Goal: Transaction & Acquisition: Download file/media

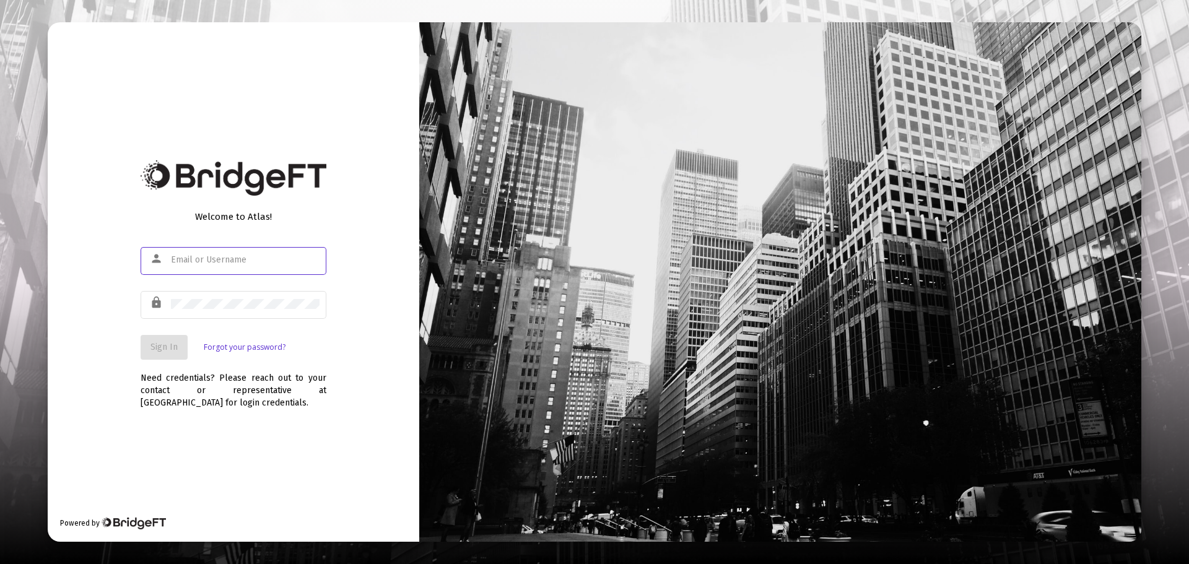
click at [263, 264] on input "text" at bounding box center [245, 260] width 149 height 10
type input "[EMAIL_ADDRESS][DOMAIN_NAME]"
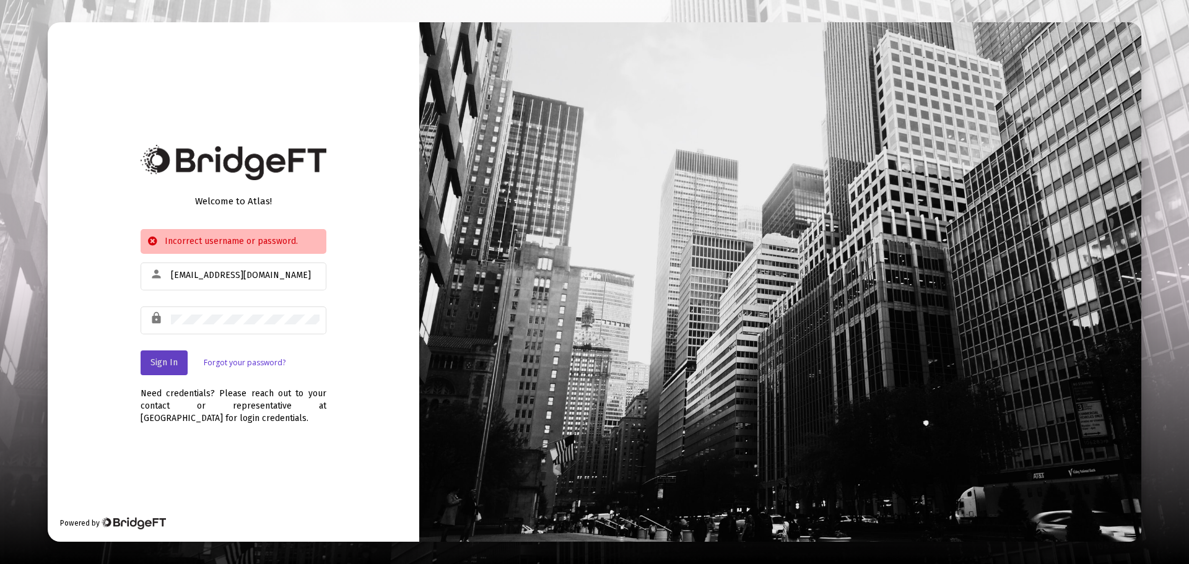
click at [160, 367] on span "Sign In" at bounding box center [164, 362] width 27 height 11
click at [223, 314] on div at bounding box center [245, 319] width 149 height 30
click at [127, 325] on div "Welcome to Atlas! Incorrect username or password. person [EMAIL_ADDRESS][DOMAIN…" at bounding box center [234, 281] width 372 height 519
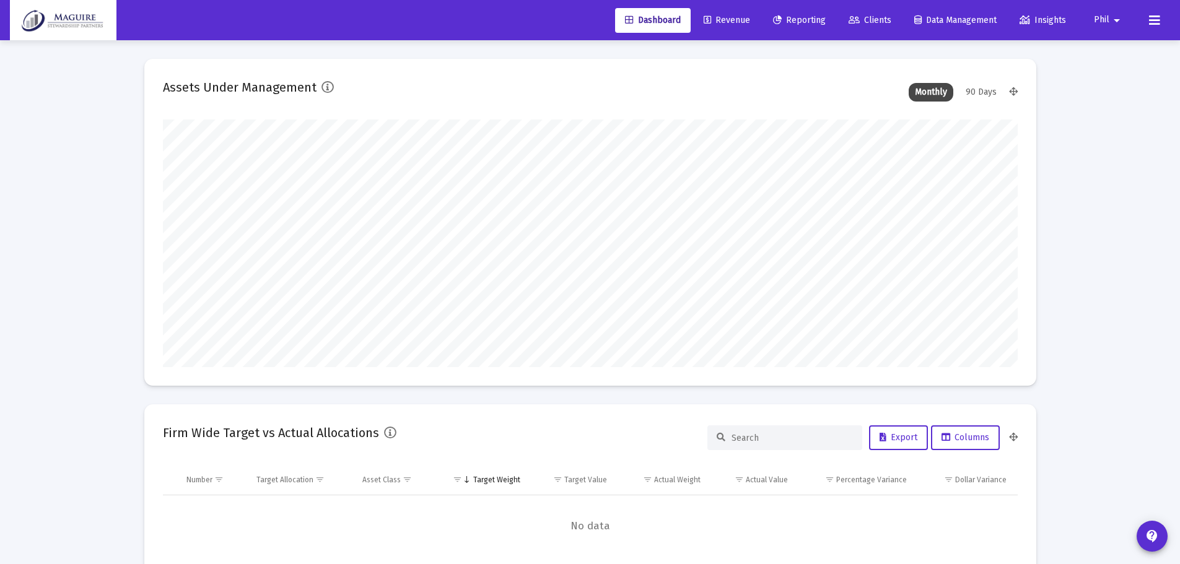
scroll to position [248, 855]
type input "[DATE]"
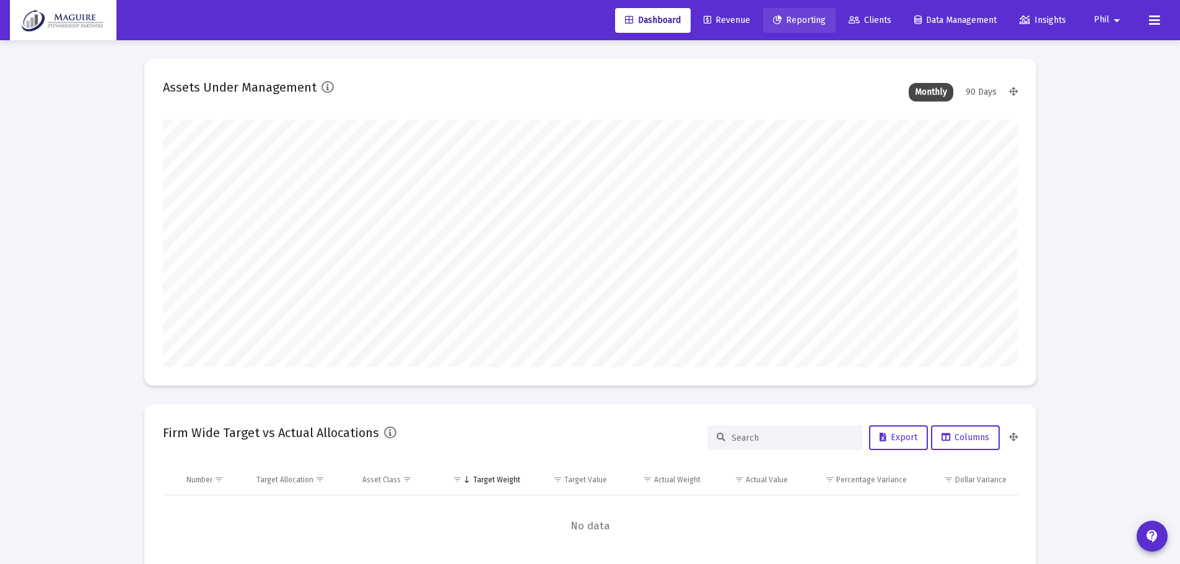
click at [787, 20] on span "Reporting" at bounding box center [799, 20] width 53 height 11
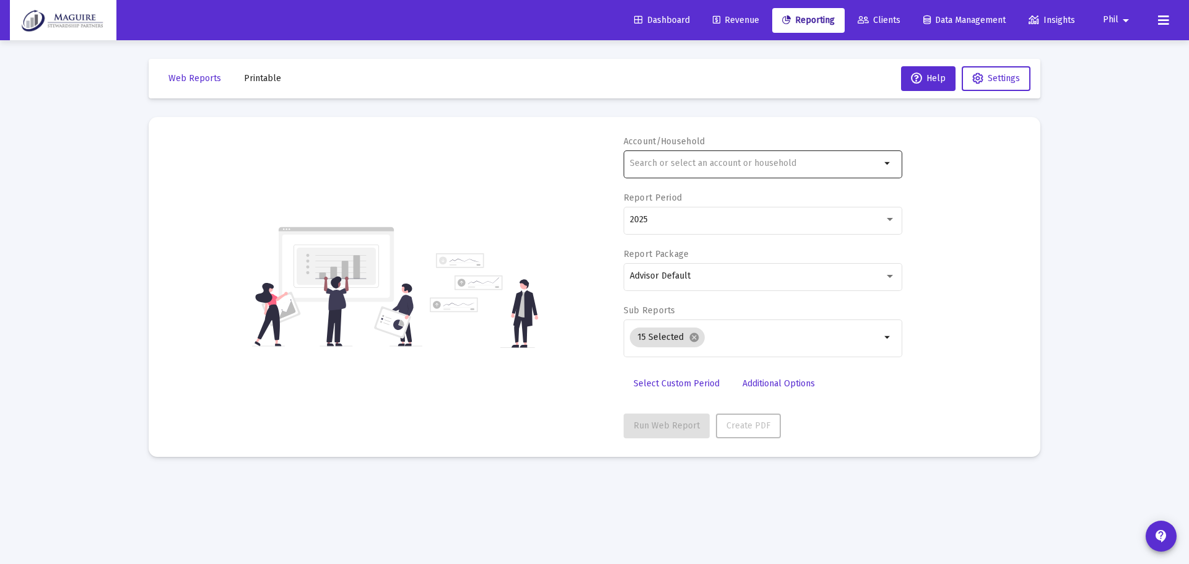
click at [711, 167] on input "text" at bounding box center [755, 164] width 251 height 10
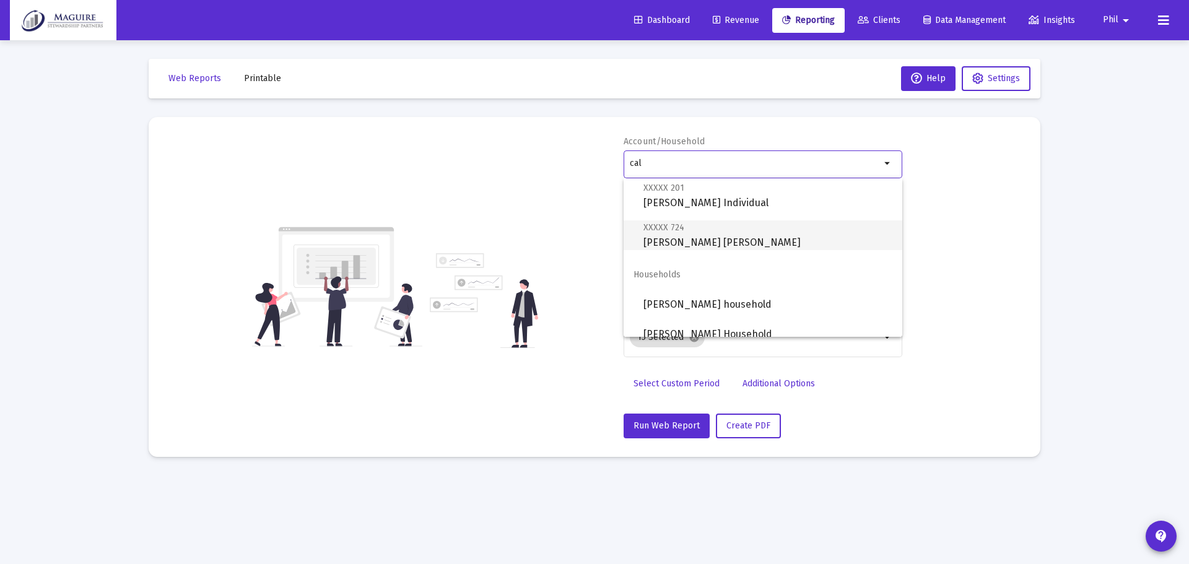
scroll to position [198, 0]
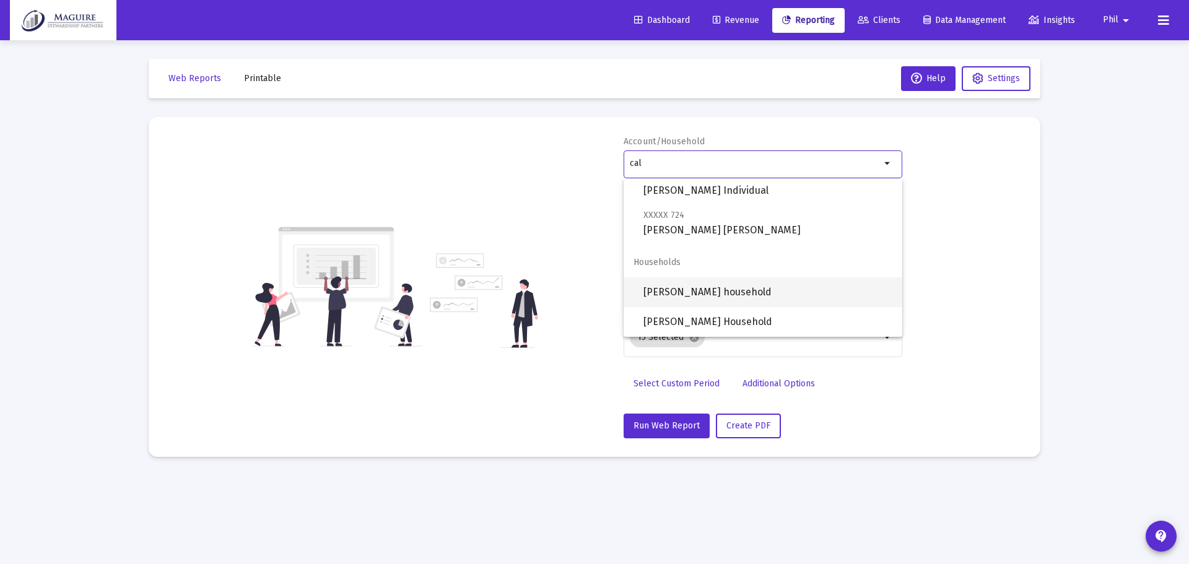
click at [738, 290] on span "[PERSON_NAME] household" at bounding box center [768, 293] width 249 height 30
type input "[PERSON_NAME] household"
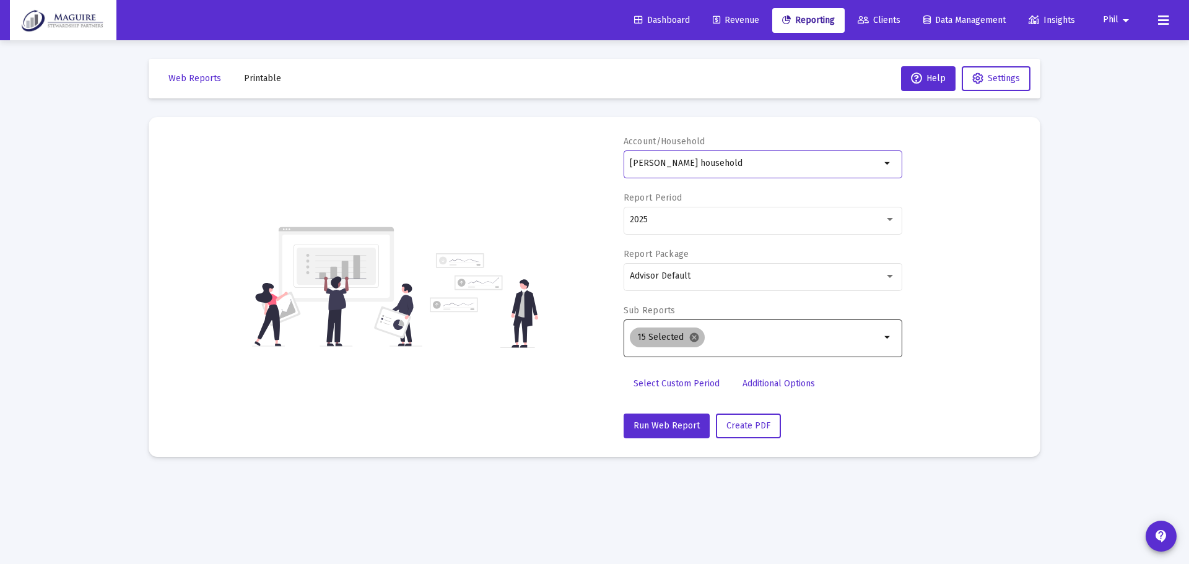
click at [694, 334] on mat-icon "cancel" at bounding box center [694, 337] width 11 height 11
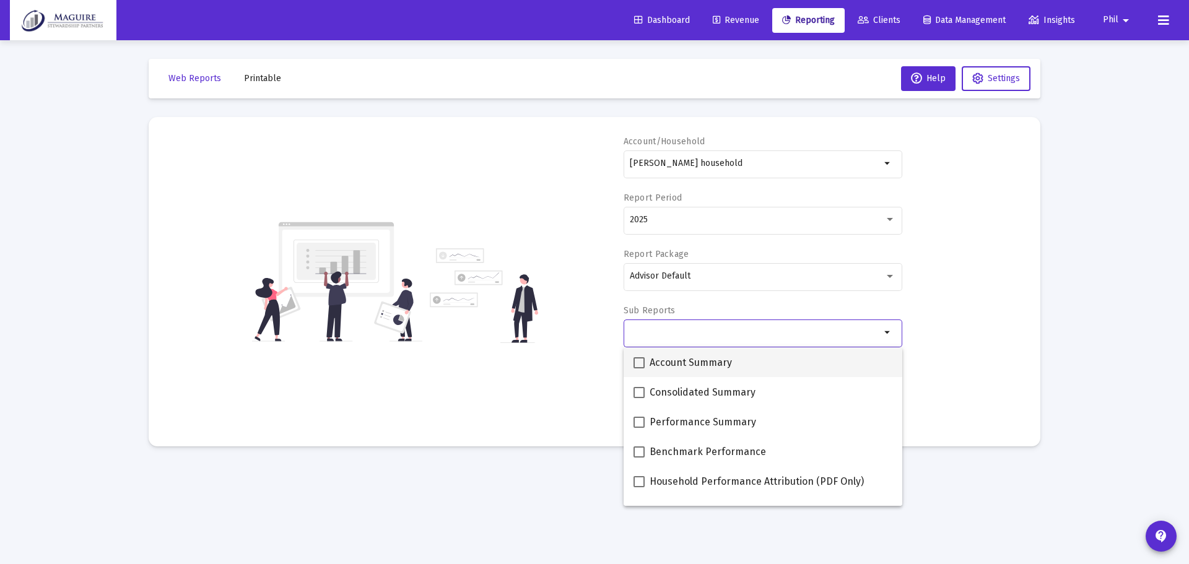
click at [639, 361] on span at bounding box center [639, 362] width 11 height 11
click at [639, 369] on input "Account Summary" at bounding box center [639, 369] width 1 height 1
checkbox input "true"
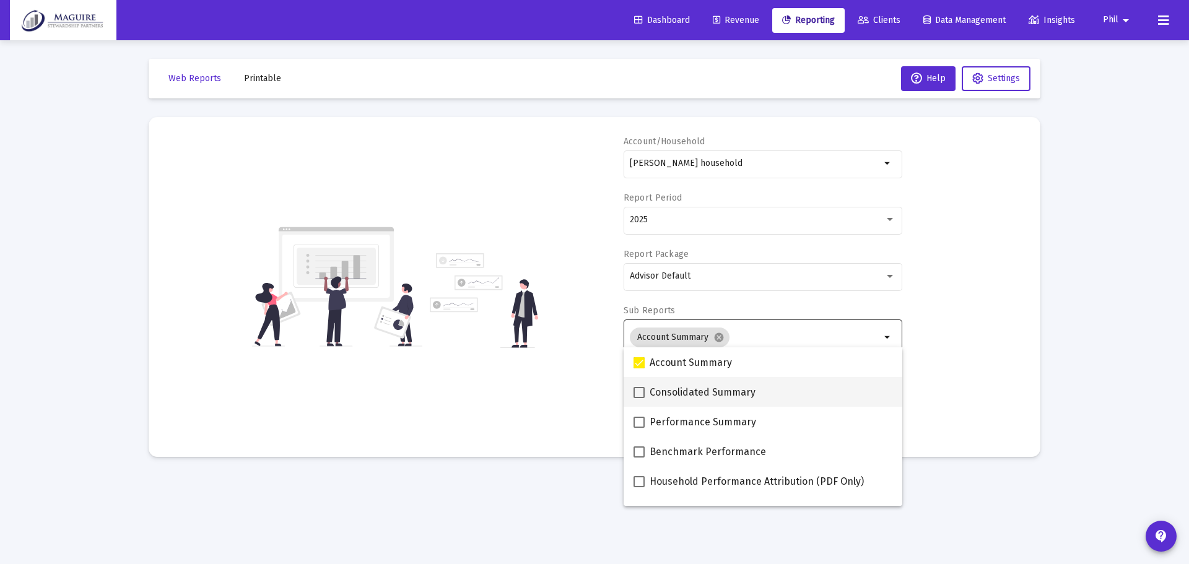
click at [641, 388] on span at bounding box center [639, 392] width 11 height 11
click at [639, 398] on input "Consolidated Summary" at bounding box center [639, 398] width 1 height 1
checkbox input "true"
click at [644, 421] on span at bounding box center [639, 422] width 11 height 11
click at [639, 428] on input "Performance Summary" at bounding box center [639, 428] width 1 height 1
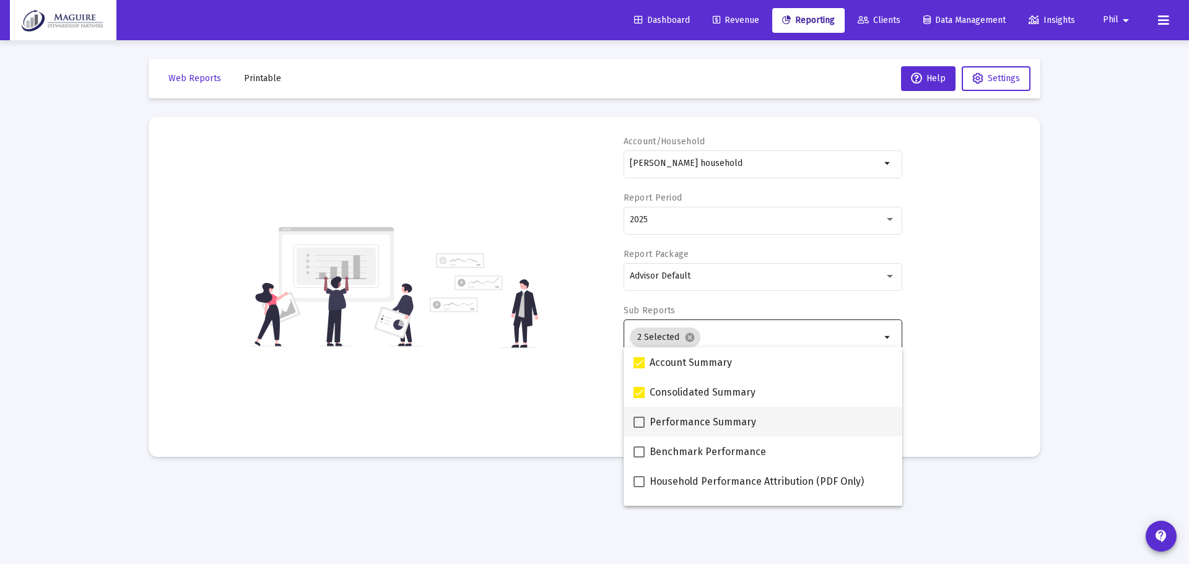
checkbox input "true"
click at [640, 454] on span at bounding box center [639, 452] width 11 height 11
click at [639, 458] on input "Benchmark Performance" at bounding box center [639, 458] width 1 height 1
checkbox input "true"
click at [640, 485] on span at bounding box center [639, 481] width 11 height 11
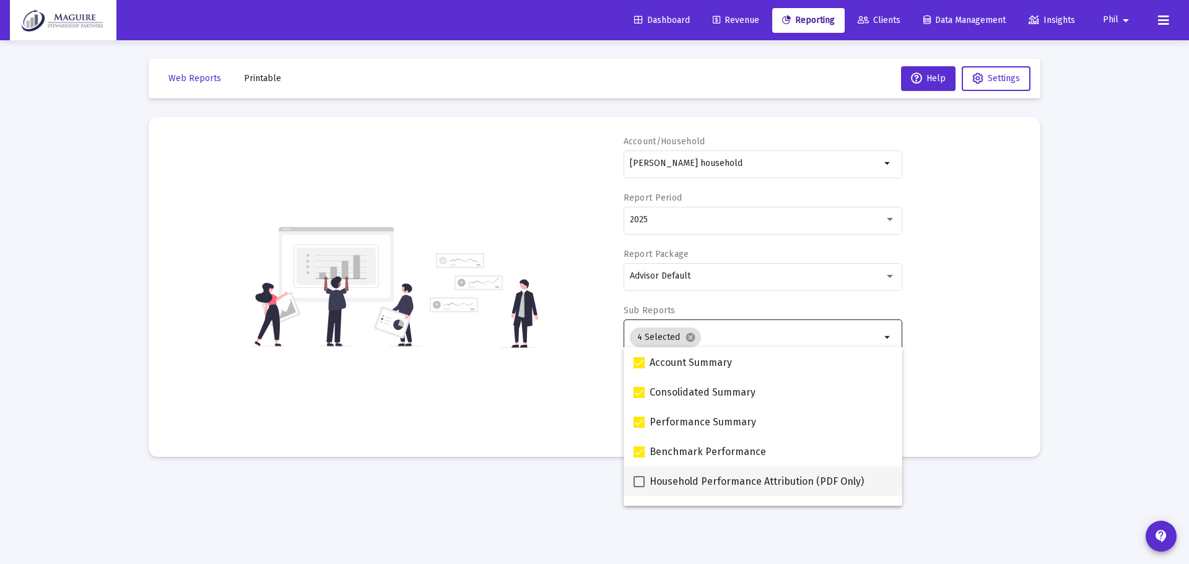
click at [639, 488] on input "Household Performance Attribution (PDF Only)" at bounding box center [639, 488] width 1 height 1
checkbox input "true"
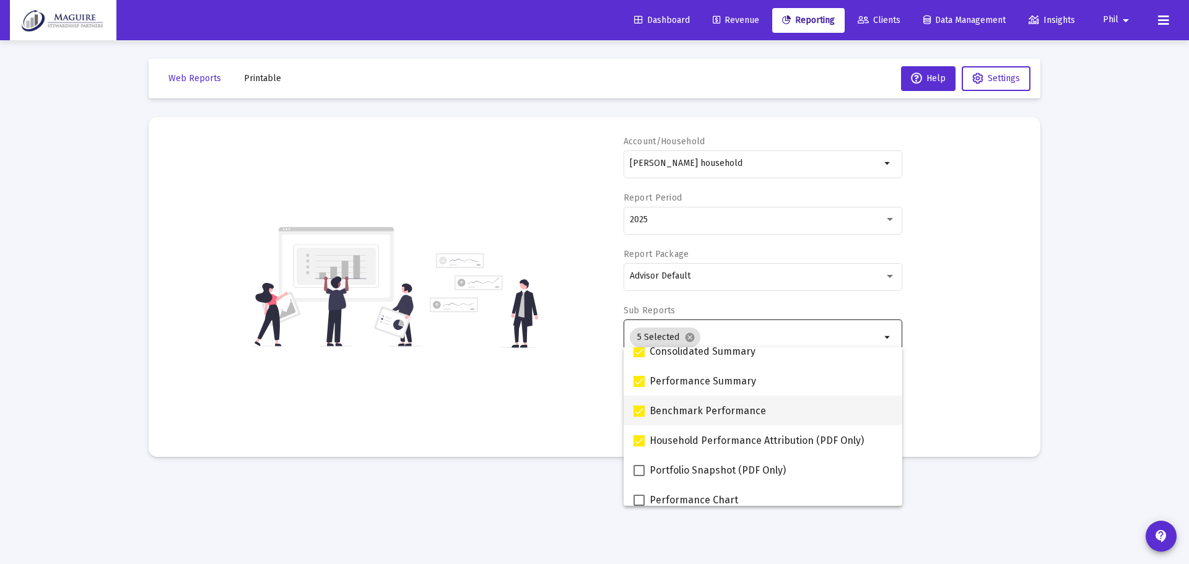
scroll to position [62, 0]
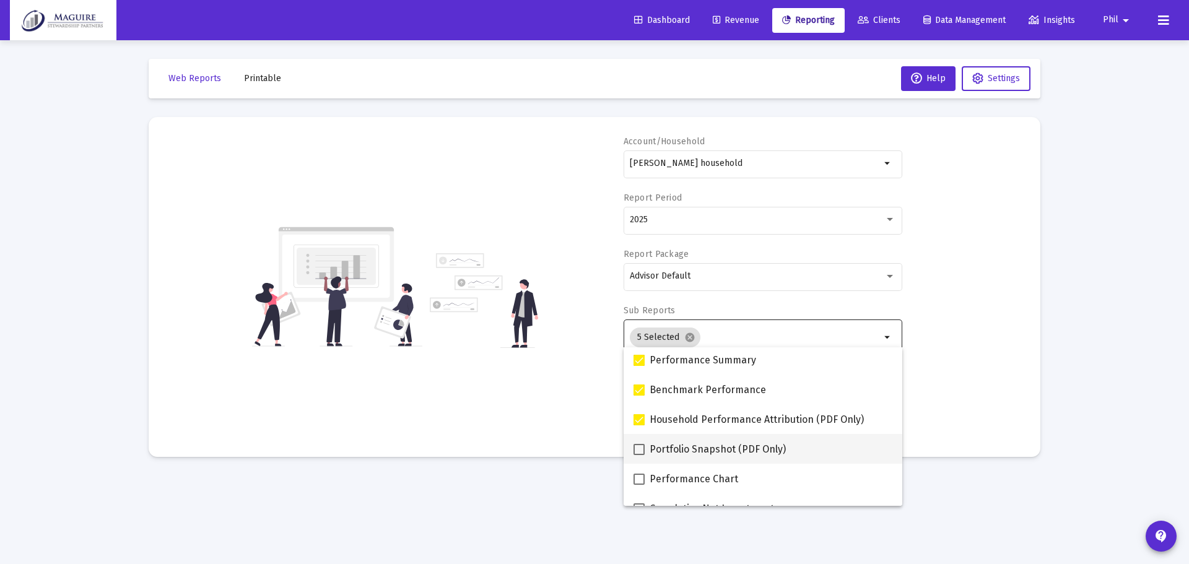
click at [638, 449] on span at bounding box center [639, 449] width 11 height 11
click at [639, 455] on input "Portfolio Snapshot (PDF Only)" at bounding box center [639, 455] width 1 height 1
checkbox input "true"
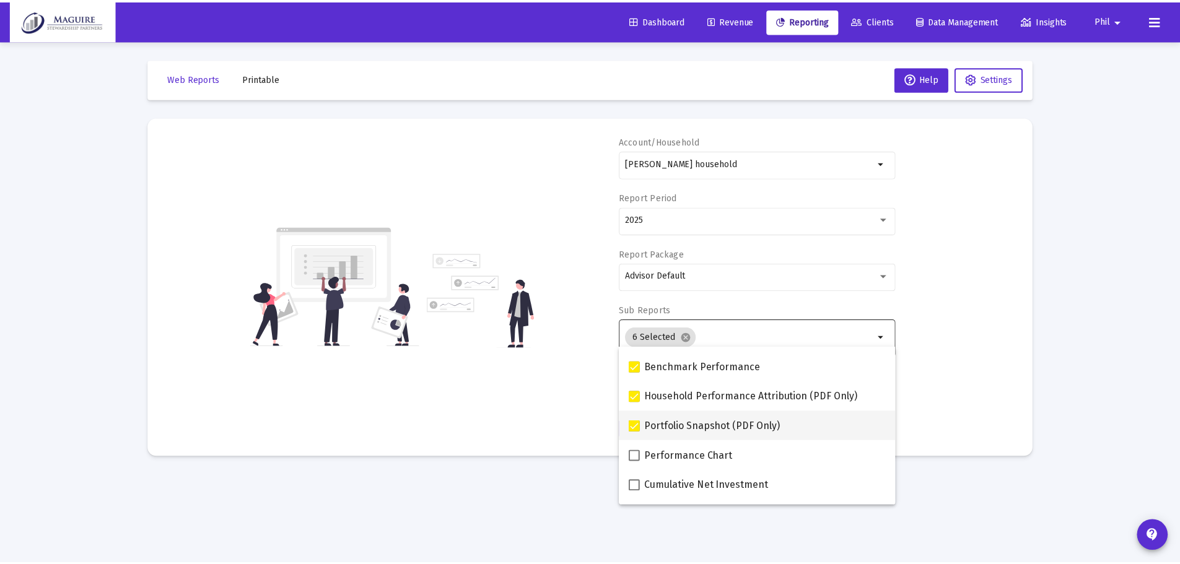
scroll to position [124, 0]
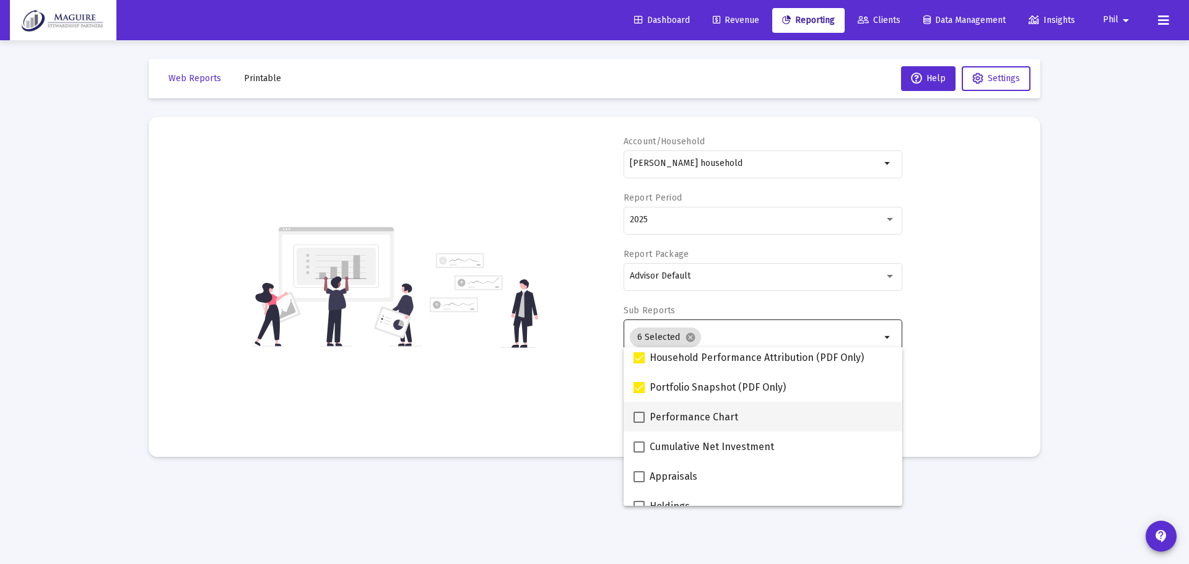
click at [636, 415] on span at bounding box center [639, 417] width 11 height 11
click at [639, 423] on input "Performance Chart" at bounding box center [639, 423] width 1 height 1
checkbox input "true"
click at [605, 405] on div "Account/Household [PERSON_NAME] household arrow_drop_down Report Period 2025 Re…" at bounding box center [594, 287] width 855 height 303
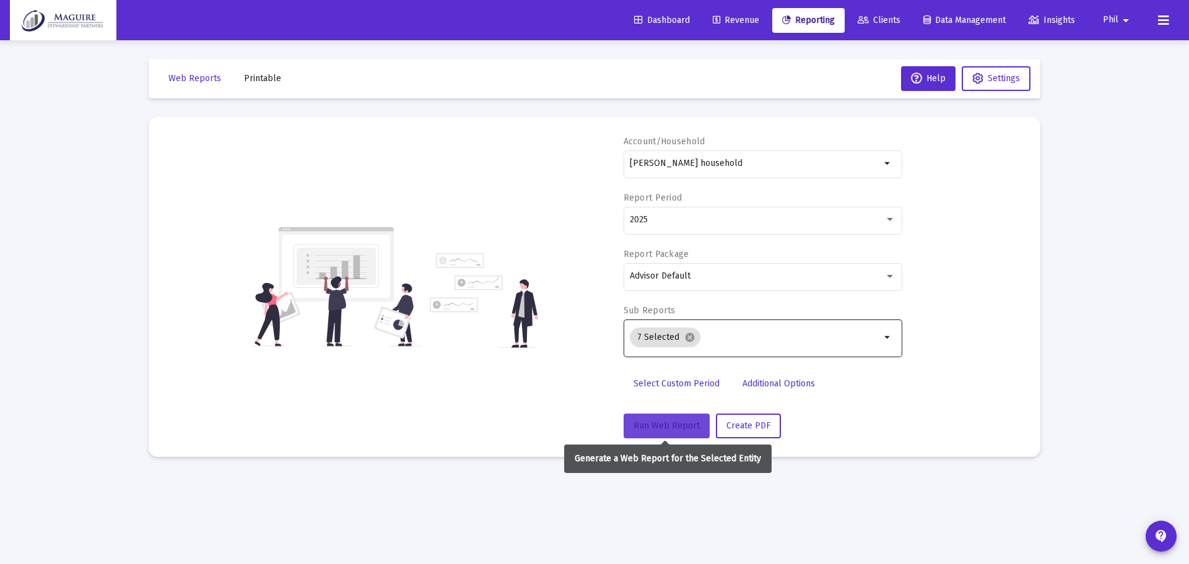
click at [681, 421] on span "Run Web Report" at bounding box center [667, 426] width 66 height 11
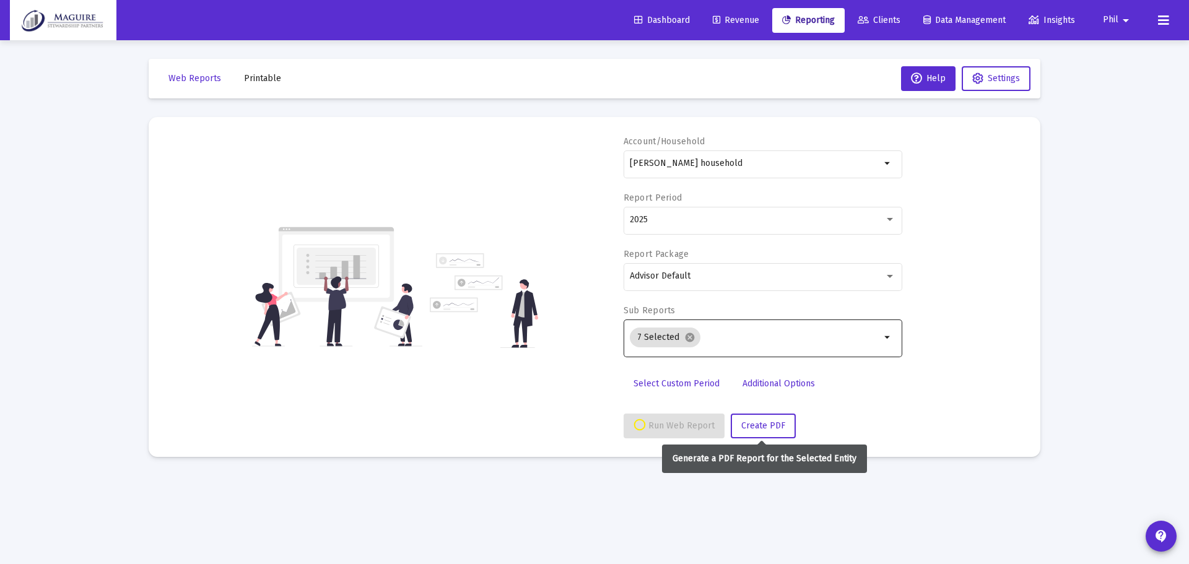
select select "View all"
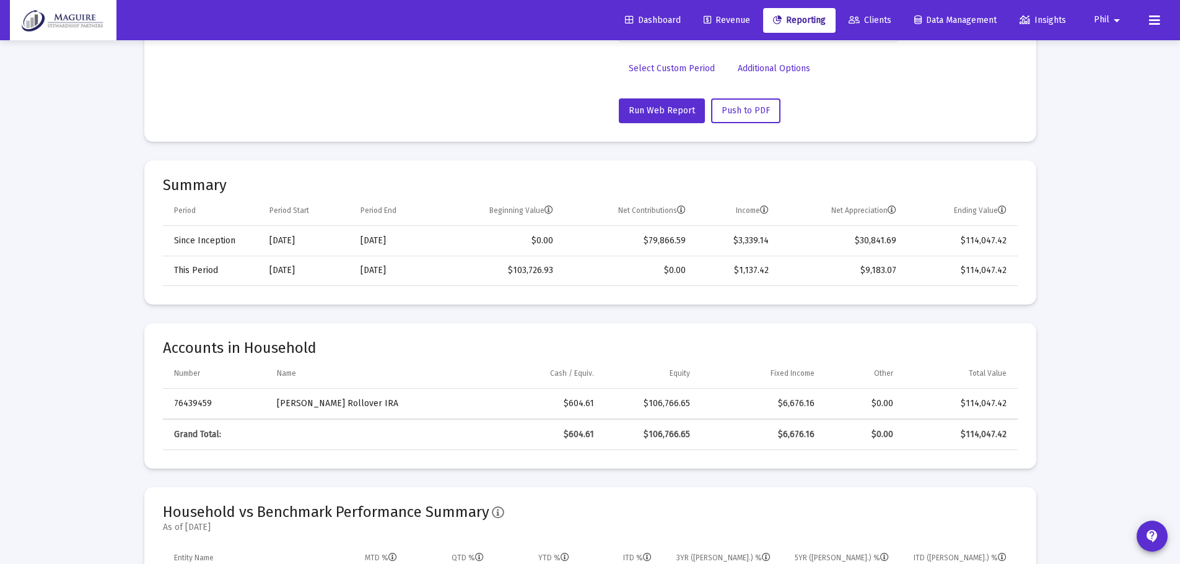
scroll to position [248, 0]
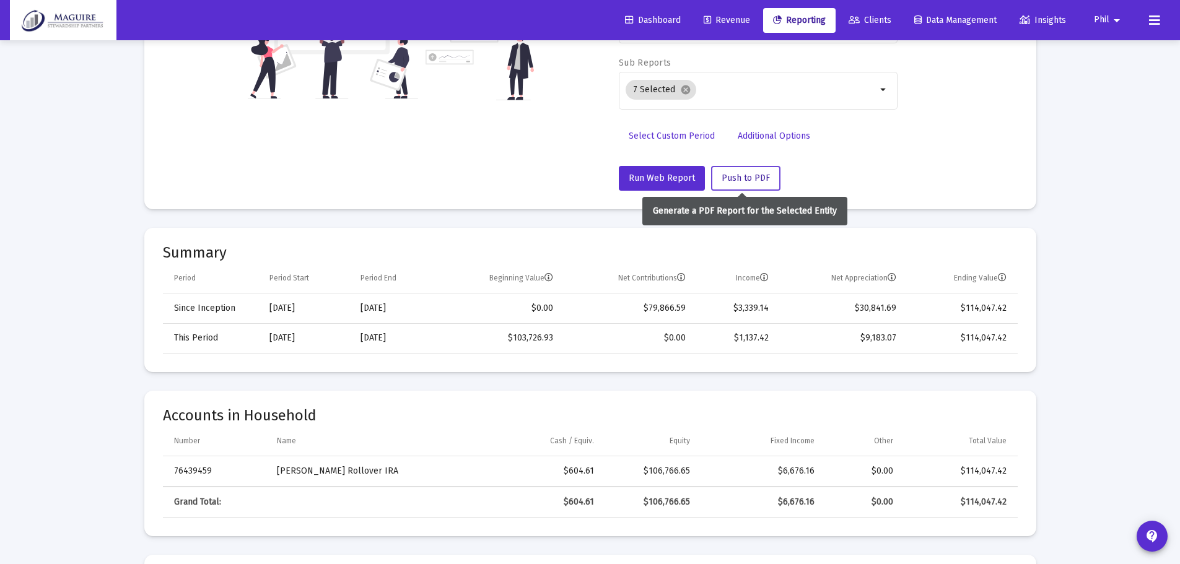
click at [738, 182] on span "Push to PDF" at bounding box center [746, 178] width 48 height 11
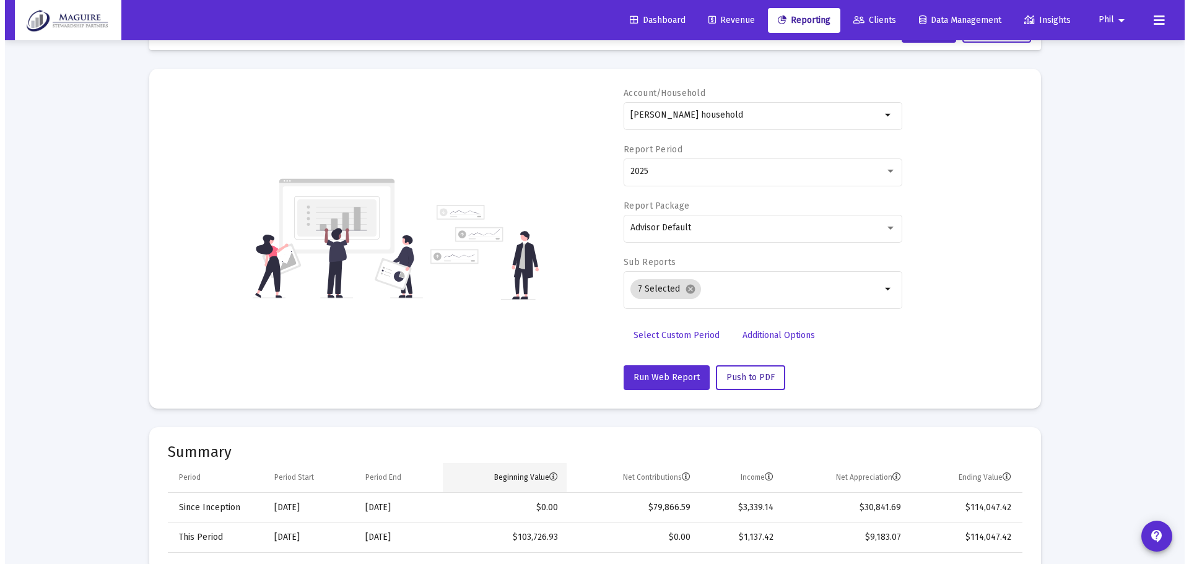
scroll to position [0, 0]
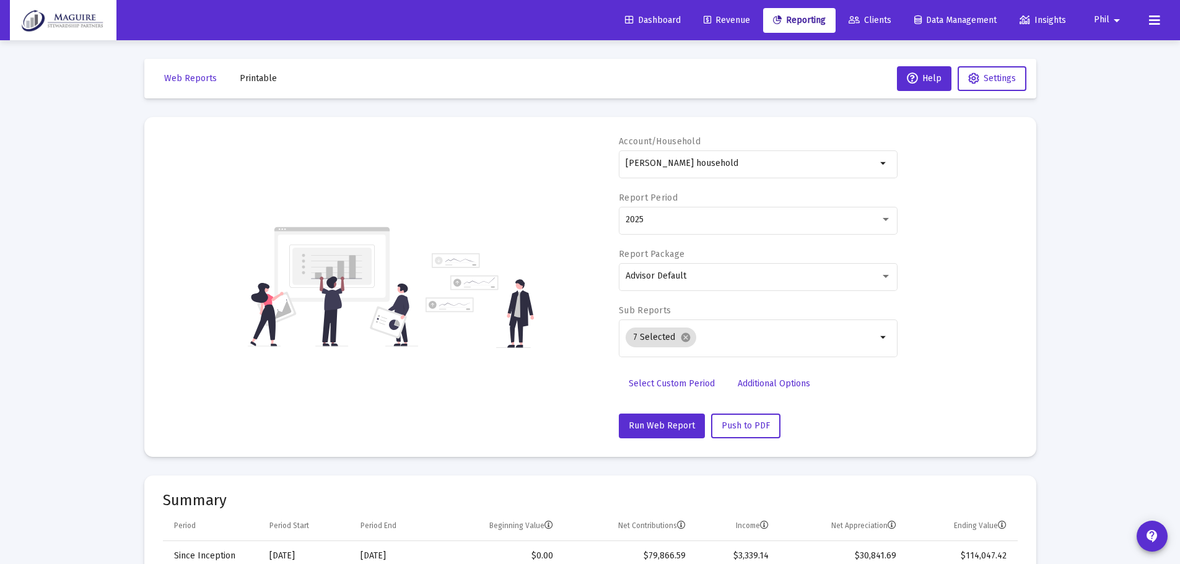
click at [253, 74] on span "Printable" at bounding box center [258, 78] width 37 height 11
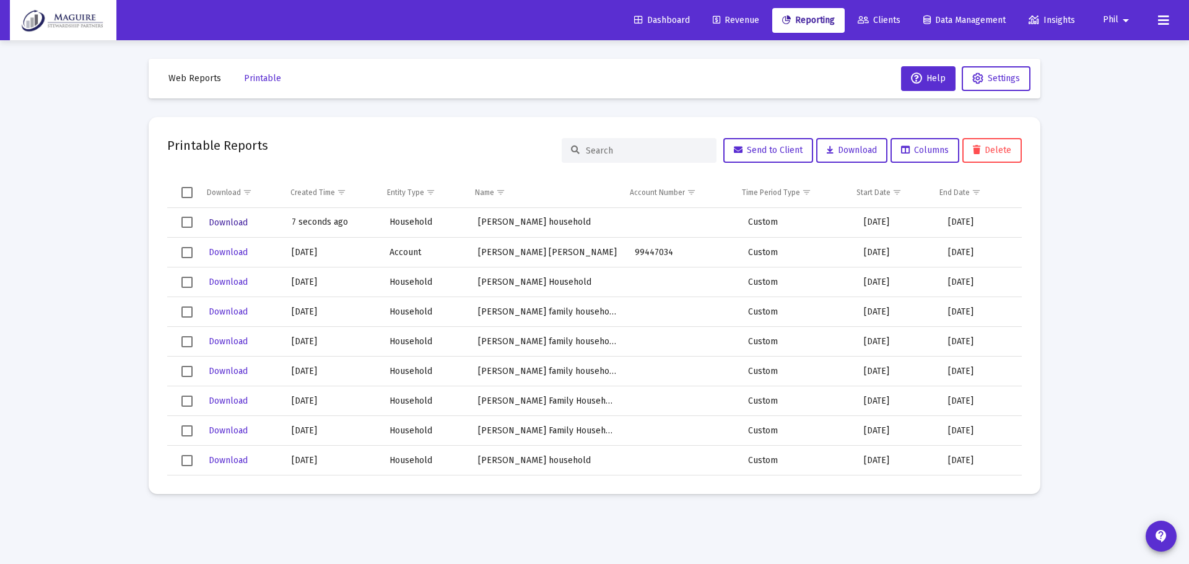
click at [244, 223] on span "Download" at bounding box center [228, 222] width 39 height 11
